Goal: Information Seeking & Learning: Find specific fact

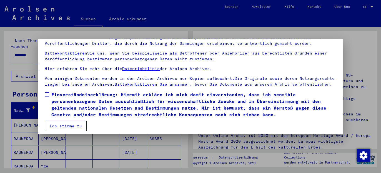
scroll to position [45, 0]
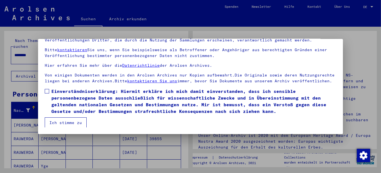
click at [48, 91] on span at bounding box center [47, 91] width 4 height 4
click at [59, 122] on button "Ich stimme zu" at bounding box center [66, 122] width 42 height 11
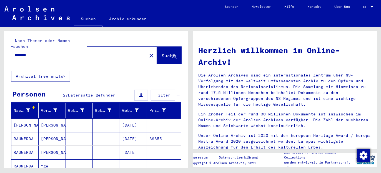
click at [47, 52] on input "********" at bounding box center [77, 55] width 126 height 6
type input "**********"
click at [162, 53] on span "Suche" at bounding box center [169, 56] width 15 height 6
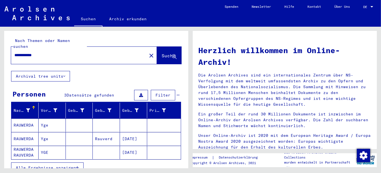
scroll to position [37, 0]
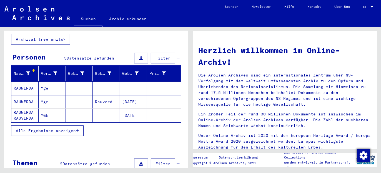
click at [20, 82] on mat-cell "RAUWERDA" at bounding box center [24, 87] width 27 height 13
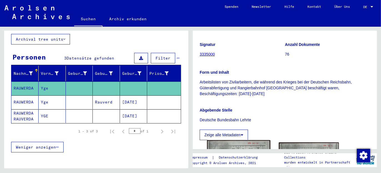
scroll to position [185, 0]
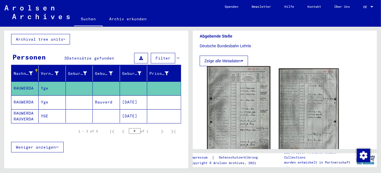
click at [236, 101] on img at bounding box center [238, 110] width 63 height 88
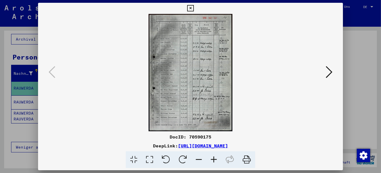
click at [212, 159] on icon at bounding box center [213, 159] width 15 height 17
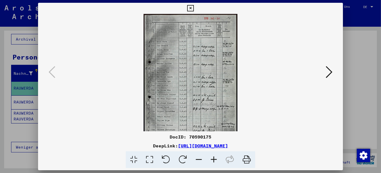
click at [212, 159] on icon at bounding box center [213, 159] width 15 height 17
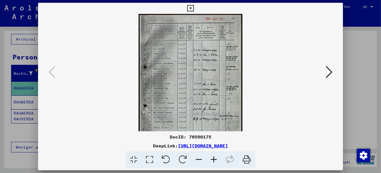
click at [212, 159] on icon at bounding box center [213, 159] width 15 height 17
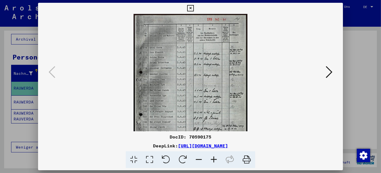
click at [212, 159] on icon at bounding box center [213, 159] width 15 height 17
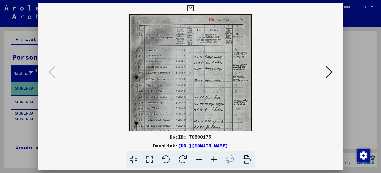
click at [212, 159] on icon at bounding box center [213, 159] width 15 height 17
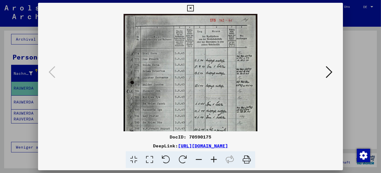
click at [212, 159] on icon at bounding box center [213, 159] width 15 height 17
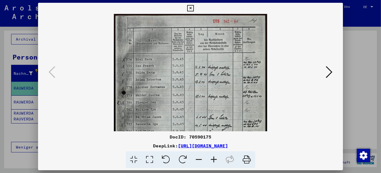
click at [191, 8] on icon at bounding box center [190, 8] width 6 height 7
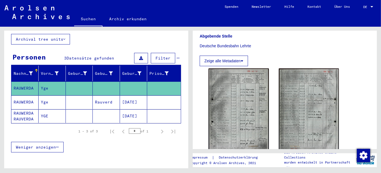
click at [15, 95] on mat-cell "RAUWERDA" at bounding box center [24, 102] width 27 height 14
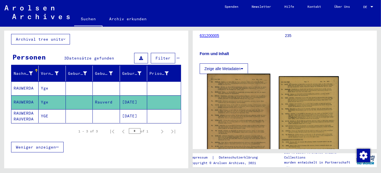
scroll to position [111, 0]
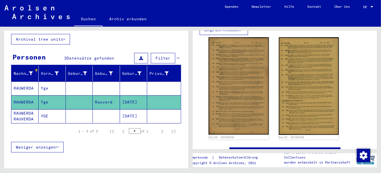
click at [27, 109] on mat-cell "RAUWERDA RAUVERDA" at bounding box center [24, 116] width 27 height 14
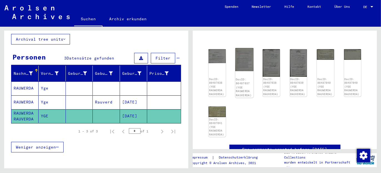
scroll to position [37, 0]
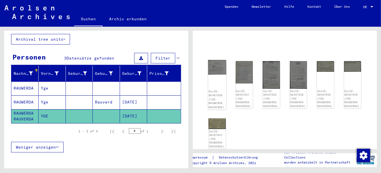
click at [216, 69] on img at bounding box center [217, 67] width 18 height 14
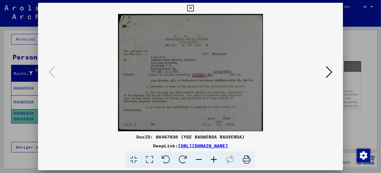
click at [307, 130] on img at bounding box center [190, 72] width 267 height 117
click at [327, 72] on icon at bounding box center [329, 71] width 7 height 13
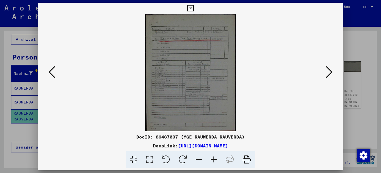
click at [327, 71] on icon at bounding box center [329, 71] width 7 height 13
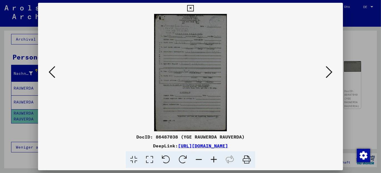
click at [330, 71] on icon at bounding box center [329, 71] width 7 height 13
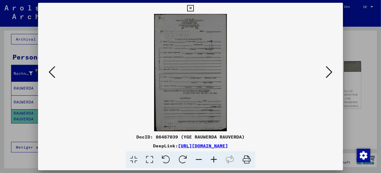
click at [233, 98] on img at bounding box center [190, 72] width 267 height 117
click at [330, 71] on icon at bounding box center [329, 71] width 7 height 13
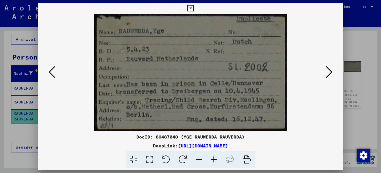
click at [328, 71] on icon at bounding box center [329, 71] width 7 height 13
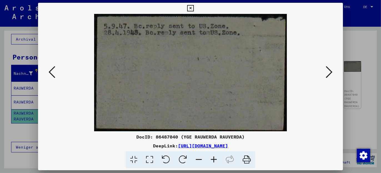
click at [327, 72] on icon at bounding box center [329, 71] width 7 height 13
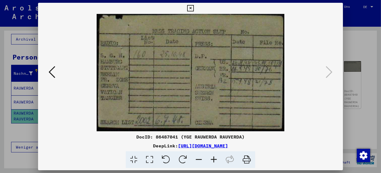
drag, startPoint x: 305, startPoint y: 144, endPoint x: 300, endPoint y: 141, distance: 5.6
click at [305, 144] on div "DeepLink: [URL][DOMAIN_NAME]" at bounding box center [190, 145] width 305 height 7
click at [190, 7] on icon at bounding box center [190, 8] width 6 height 7
